Goal: Task Accomplishment & Management: Use online tool/utility

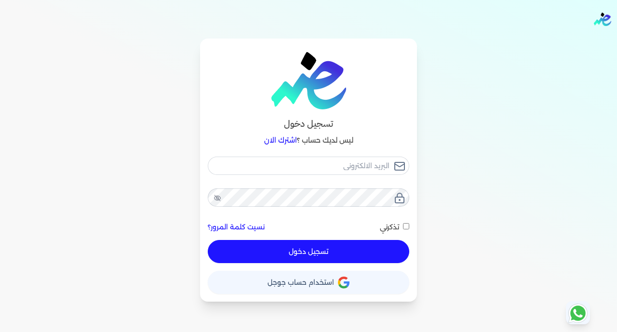
click at [345, 269] on div "حساب استخدام حساب جوجل" at bounding box center [309, 278] width 202 height 31
click at [344, 283] on icon "button" at bounding box center [347, 285] width 6 height 6
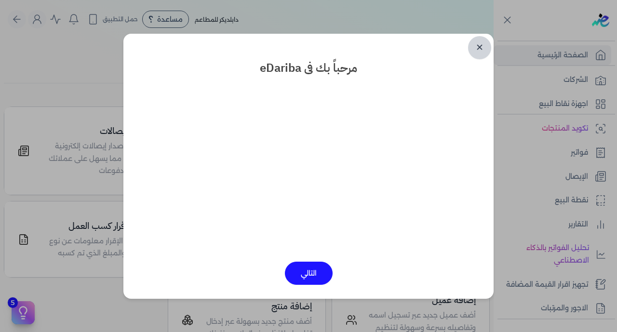
click at [481, 43] on link "✕" at bounding box center [479, 47] width 23 height 23
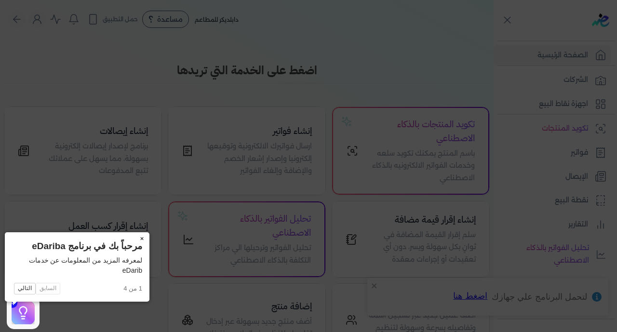
click at [134, 238] on button "×" at bounding box center [141, 239] width 15 height 14
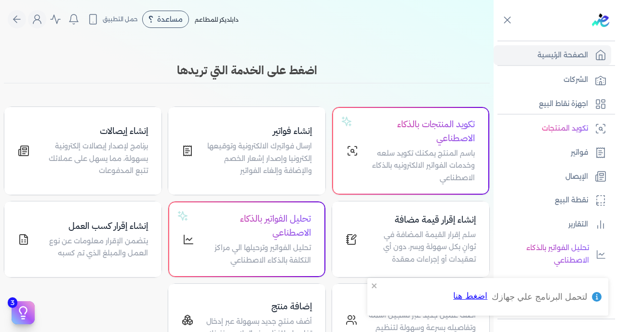
scroll to position [189, 0]
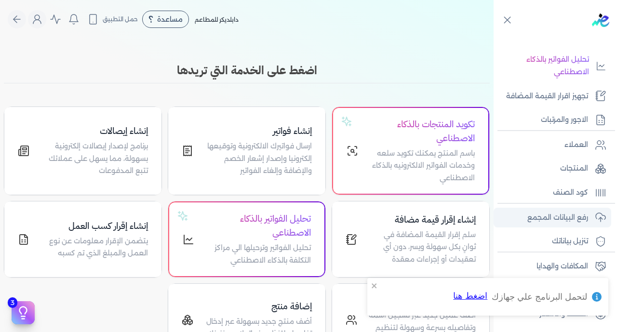
click at [546, 218] on p "رفع البيانات المجمع" at bounding box center [558, 218] width 61 height 13
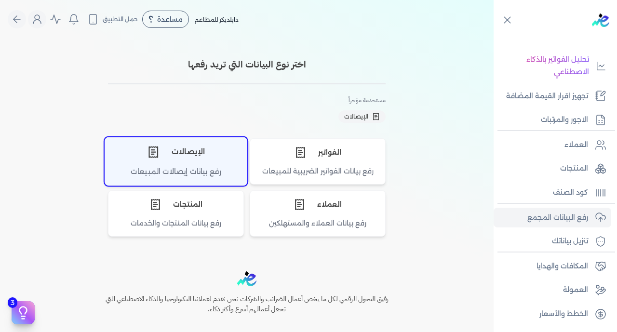
click at [157, 155] on icon "اختر نوع الإيصالات" at bounding box center [153, 152] width 13 height 13
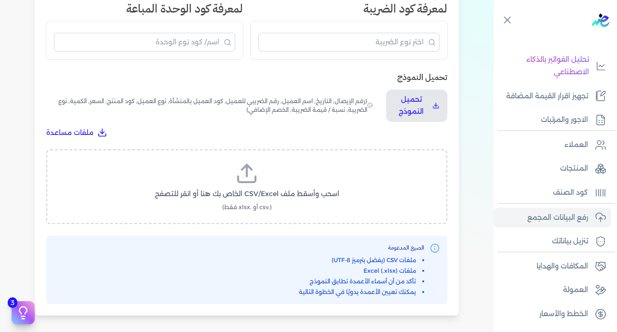
scroll to position [273, 0]
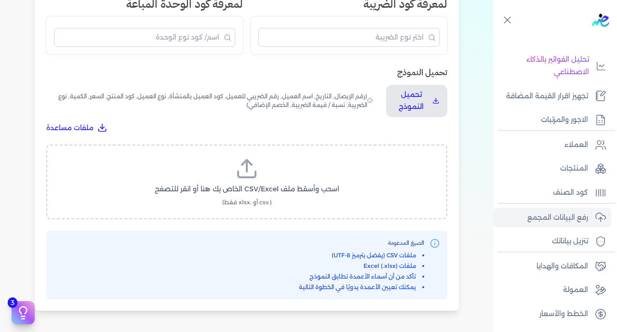
click at [306, 184] on span "اسحب وأسقط ملف CSV/Excel الخاص بك هنا أو انقر للتصفح" at bounding box center [247, 189] width 185 height 10
click at [0, 0] on input "اسحب وأسقط ملف CSV/Excel الخاص بك هنا أو انقر للتصفح (.csv أو .xlsx فقط)" at bounding box center [0, 0] width 0 height 0
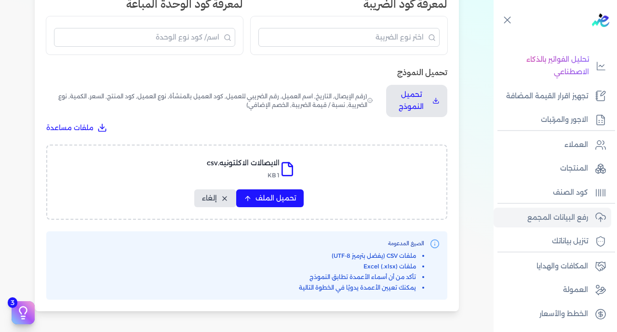
click at [275, 145] on div "الايصالات الاكلتونيه.csv 1 KB تحميل الملف إلغاء" at bounding box center [246, 182] width 401 height 75
click at [272, 193] on span "تحميل الملف" at bounding box center [276, 198] width 41 height 10
select select "رقم الإيصال"
select select "سيريال المنتج"
select select "السعر"
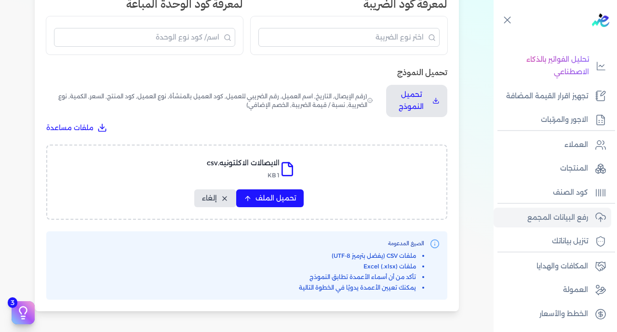
select select "الكمية"
select select "نوع الضريبة"
select select "نسبة / قيمة الضريبة"
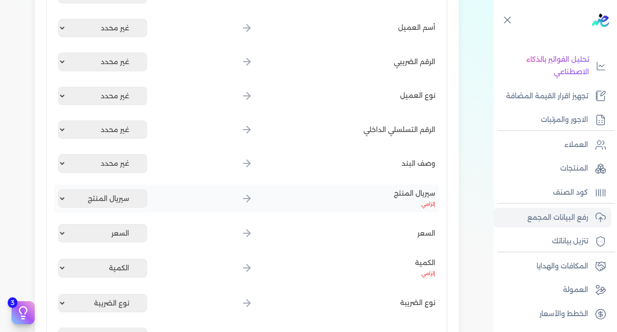
scroll to position [571, 0]
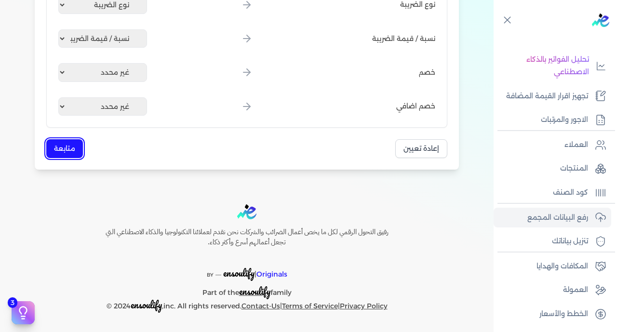
click at [73, 150] on button "متابعة" at bounding box center [64, 148] width 37 height 19
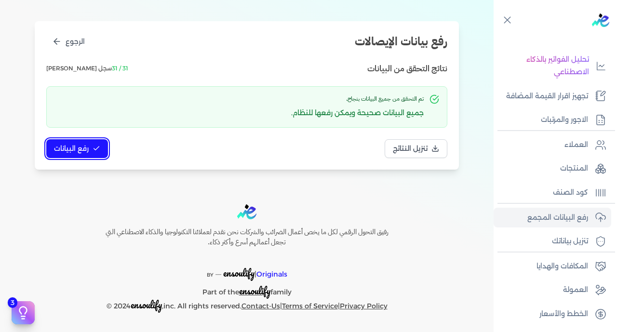
click at [84, 146] on span "رفع البيانات" at bounding box center [71, 149] width 35 height 10
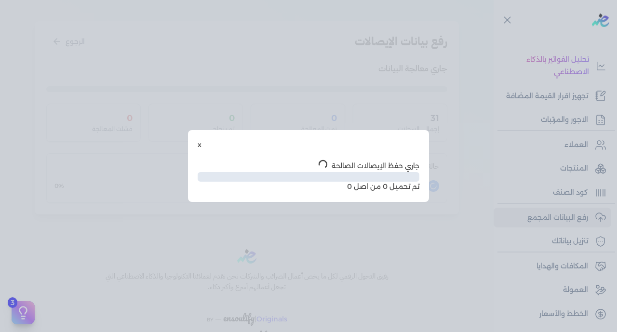
scroll to position [49, 0]
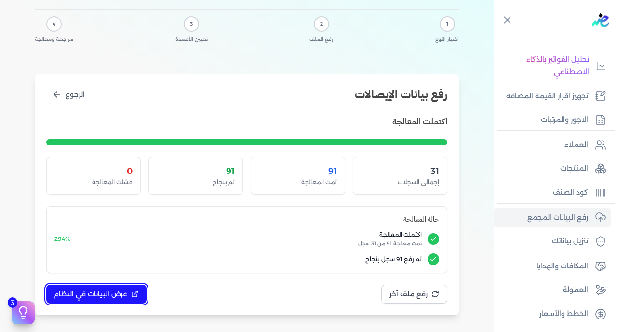
click at [91, 295] on span "عرض البيانات في النظام" at bounding box center [90, 294] width 73 height 10
click at [0, 0] on div at bounding box center [0, 0] width 0 height 0
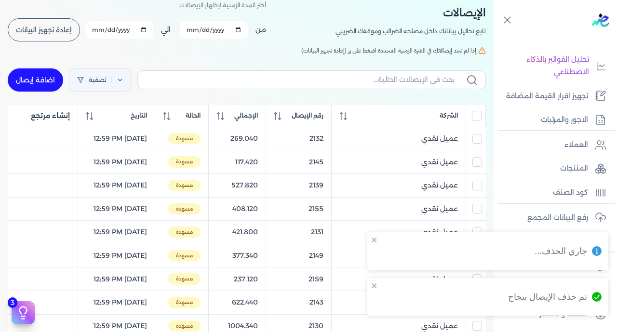
click at [477, 118] on input "All items unselected" at bounding box center [477, 116] width 10 height 10
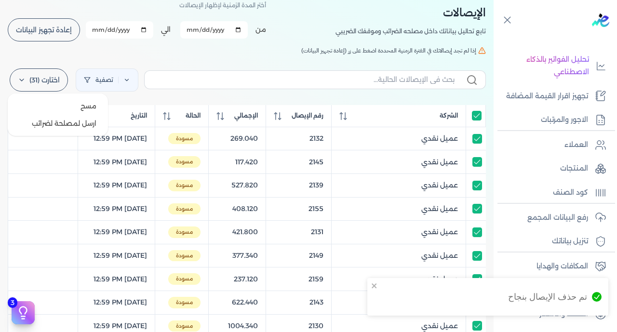
click at [44, 79] on label "اختارت (31)" at bounding box center [39, 79] width 58 height 23
click at [63, 120] on button "ارسل لمصلحة لضرائب" at bounding box center [58, 123] width 93 height 17
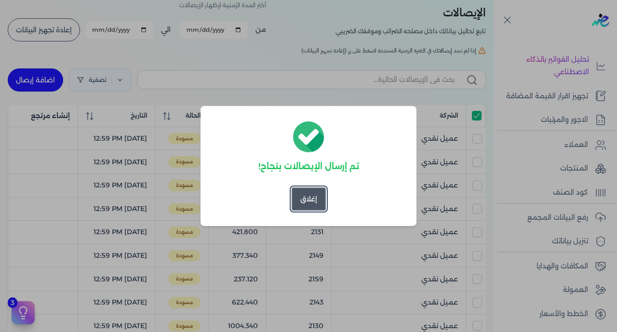
click at [307, 203] on button "إغلاق" at bounding box center [309, 199] width 34 height 23
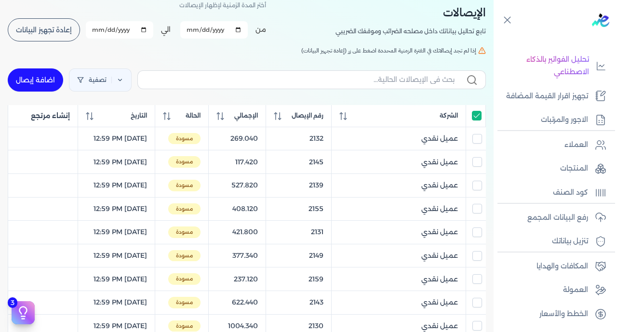
click at [476, 118] on input "All items selected" at bounding box center [477, 116] width 10 height 10
checkbox input "false"
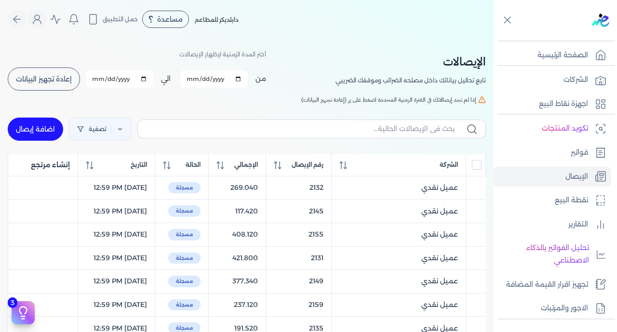
click at [38, 76] on span "إعادة تجهيز البيانات" at bounding box center [44, 79] width 56 height 7
checkbox input "false"
click at [318, 169] on span "رقم الإيصال" at bounding box center [308, 165] width 32 height 9
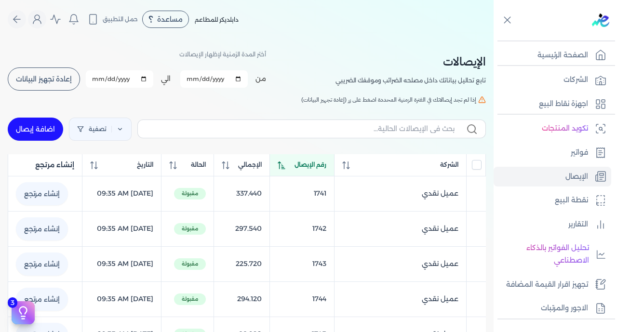
click at [318, 169] on span "رقم الإيصال" at bounding box center [311, 165] width 32 height 9
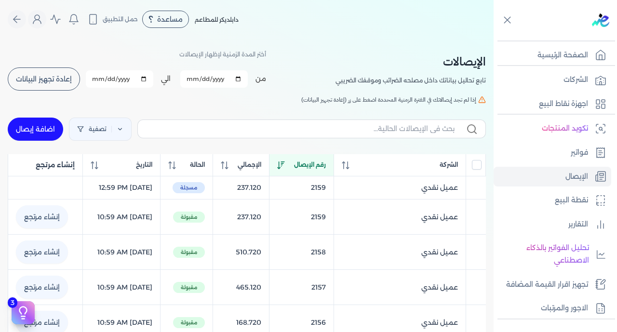
click at [318, 169] on span "رقم الإيصال" at bounding box center [310, 165] width 32 height 9
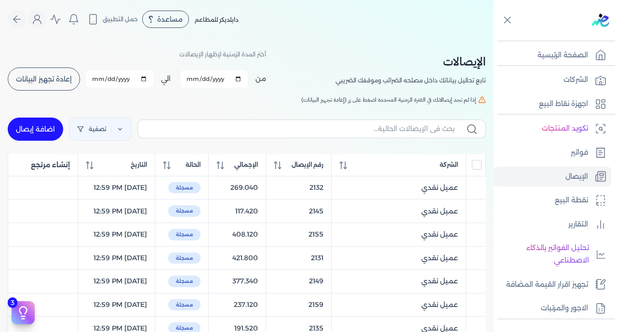
click at [318, 169] on span "رقم الإيصال" at bounding box center [308, 165] width 32 height 9
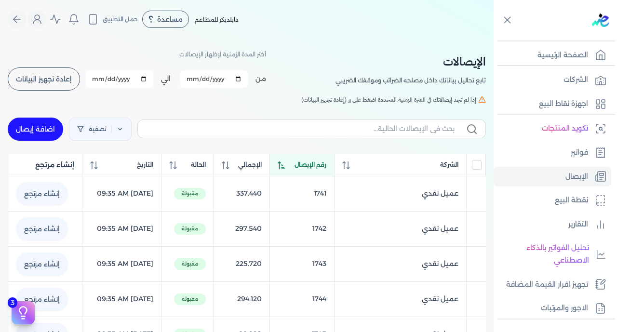
click at [318, 169] on span "رقم الإيصال" at bounding box center [311, 165] width 32 height 9
